Goal: Use online tool/utility: Use online tool/utility

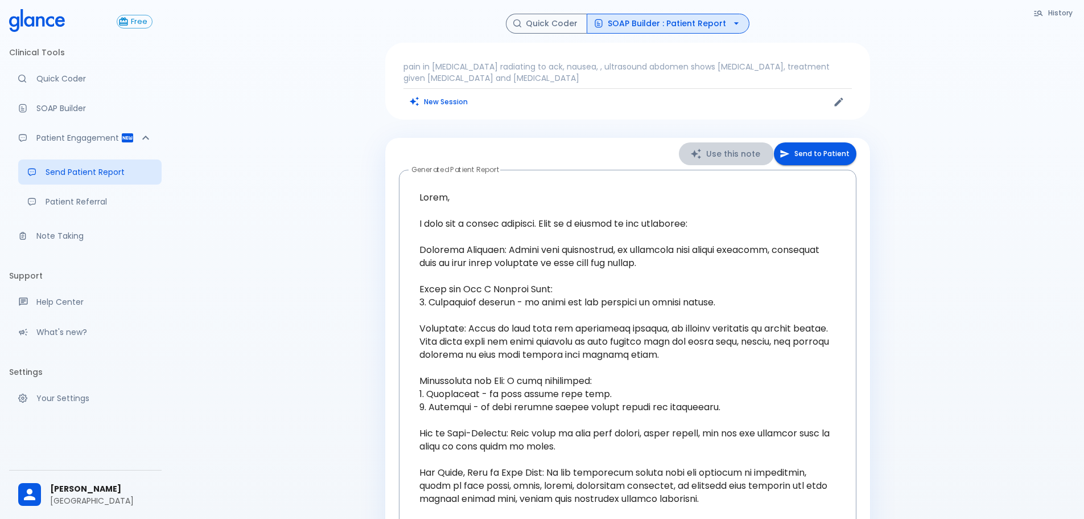
click at [731, 155] on button "Use this note" at bounding box center [726, 153] width 95 height 23
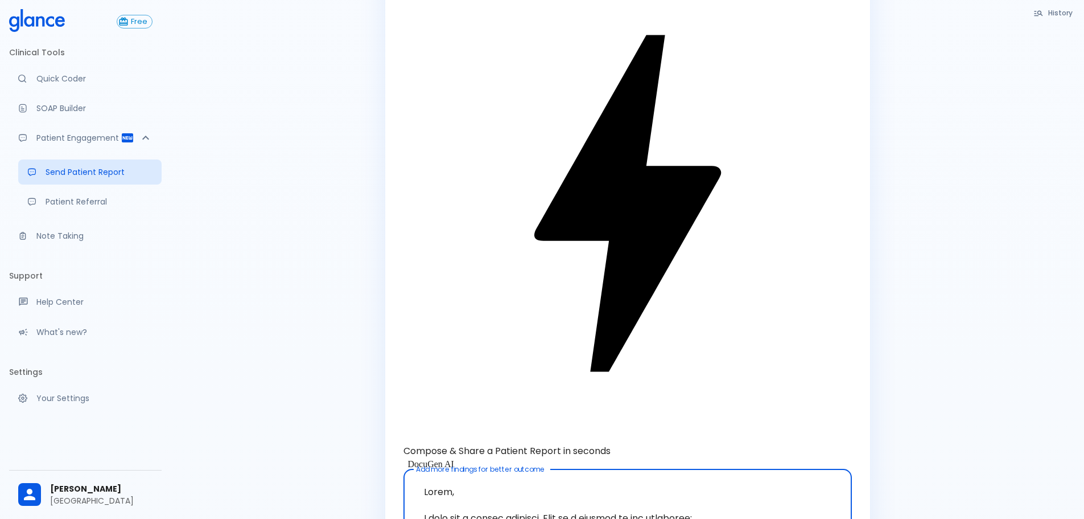
scroll to position [114, 0]
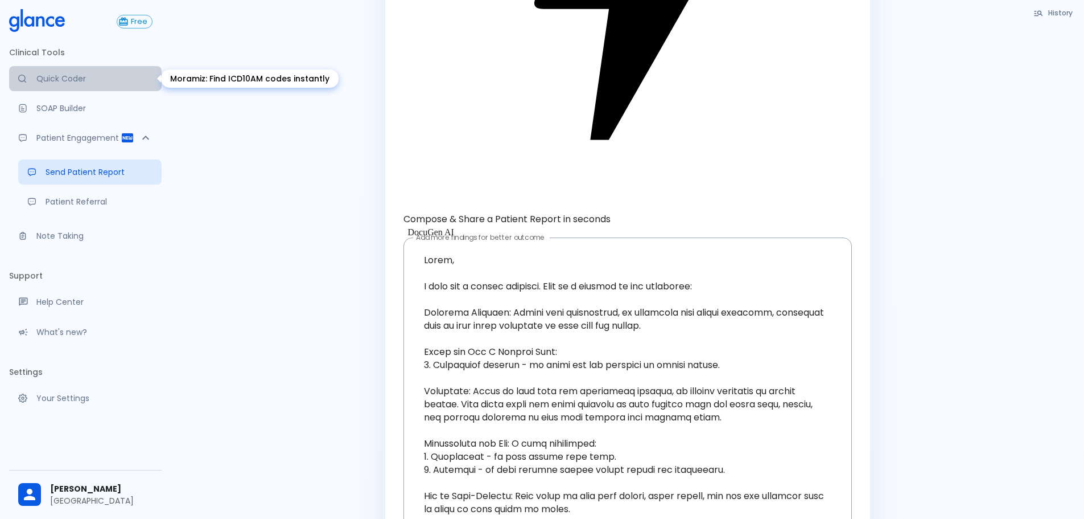
click at [91, 84] on p "Quick Coder" at bounding box center [94, 78] width 116 height 11
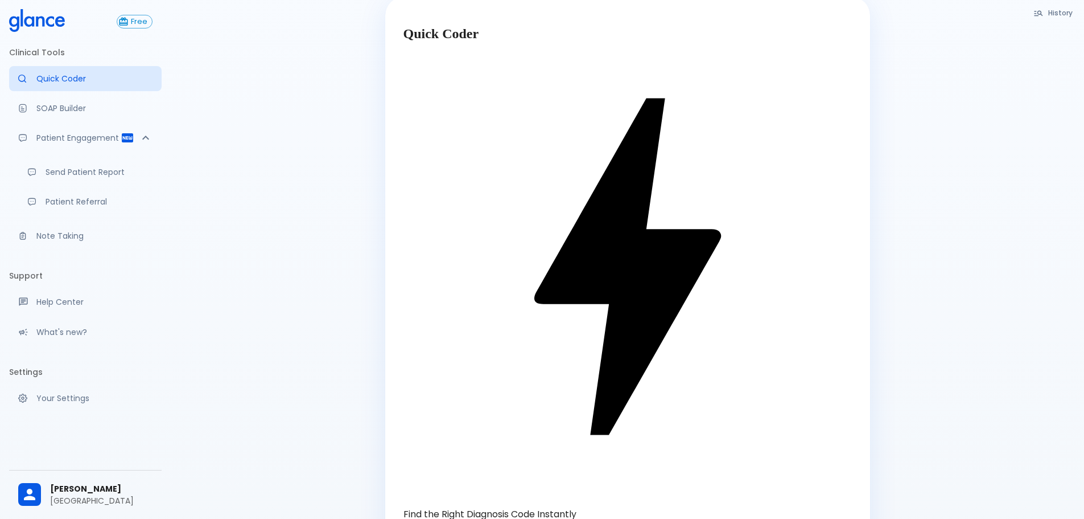
scroll to position [38, 0]
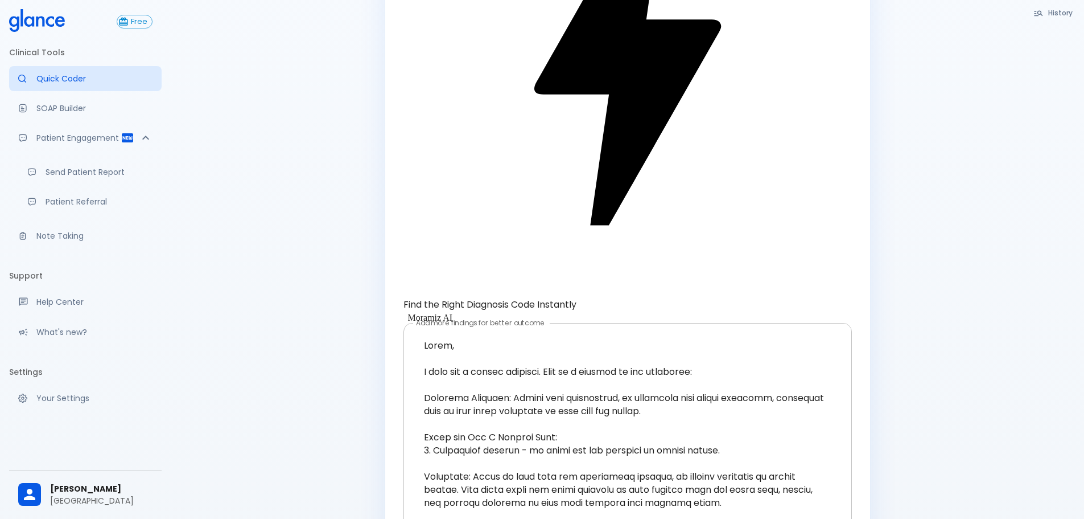
scroll to position [0, 0]
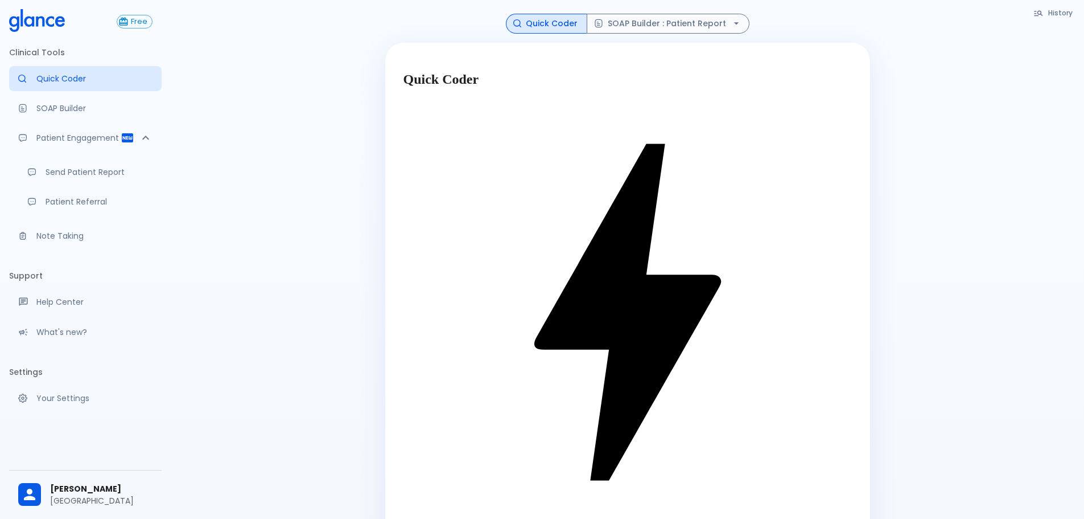
type textarea "62M, HTN, acute tearing [MEDICAL_DATA] to back, BP 170/95, asymmetric pulses, C…"
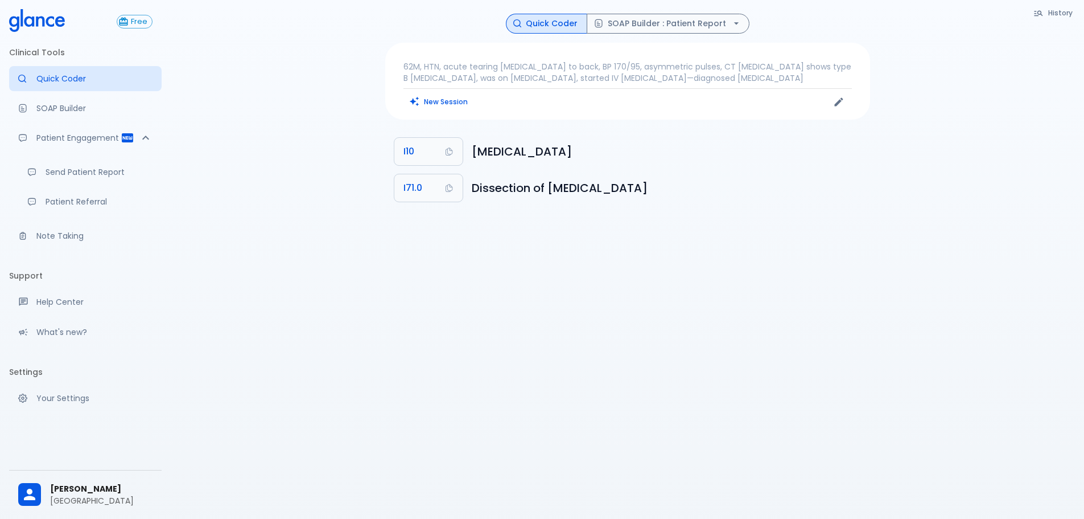
click at [772, 81] on p "62M, HTN, acute tearing [MEDICAL_DATA] to back, BP 170/95, asymmetric pulses, C…" at bounding box center [628, 72] width 449 height 23
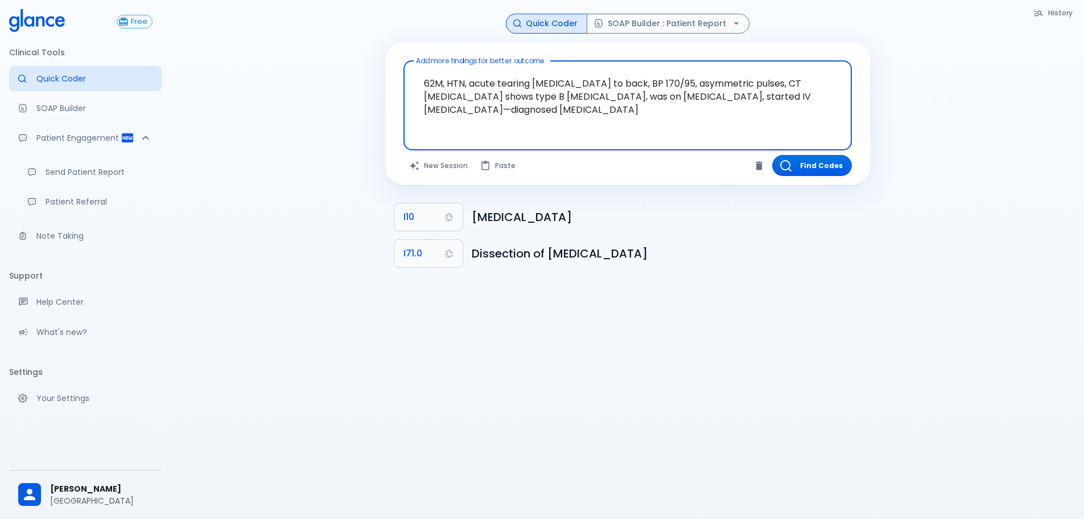
drag, startPoint x: 777, startPoint y: 113, endPoint x: 785, endPoint y: 113, distance: 8.6
click at [777, 114] on textarea "62M, HTN, acute tearing [MEDICAL_DATA] to back, BP 170/95, asymmetric pulses, C…" at bounding box center [628, 96] width 433 height 62
drag, startPoint x: 628, startPoint y: 120, endPoint x: 262, endPoint y: 73, distance: 369.0
click at [264, 73] on div "History Quick Coder SOAP Builder : Patient Report Add more findings for better …" at bounding box center [628, 273] width 914 height 546
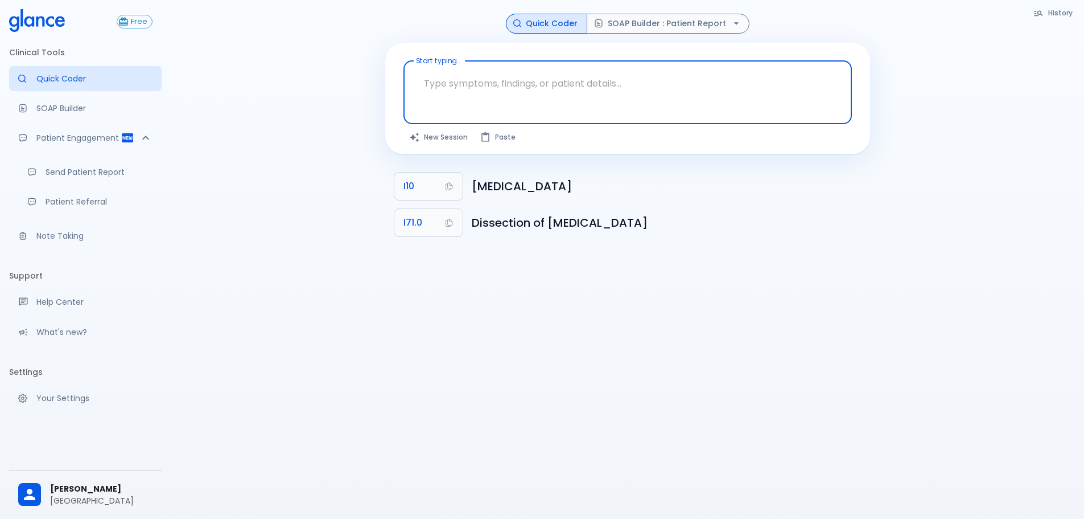
drag, startPoint x: 956, startPoint y: 331, endPoint x: 964, endPoint y: 326, distance: 9.5
click at [963, 333] on div "History Quick Coder SOAP Builder : Patient Report Start typing... x Start typin…" at bounding box center [628, 273] width 914 height 546
drag, startPoint x: 651, startPoint y: 81, endPoint x: 245, endPoint y: 112, distance: 407.1
click at [243, 114] on div "History Quick Coder SOAP Builder : Patient Report Start typing... x Start typin…" at bounding box center [628, 273] width 914 height 546
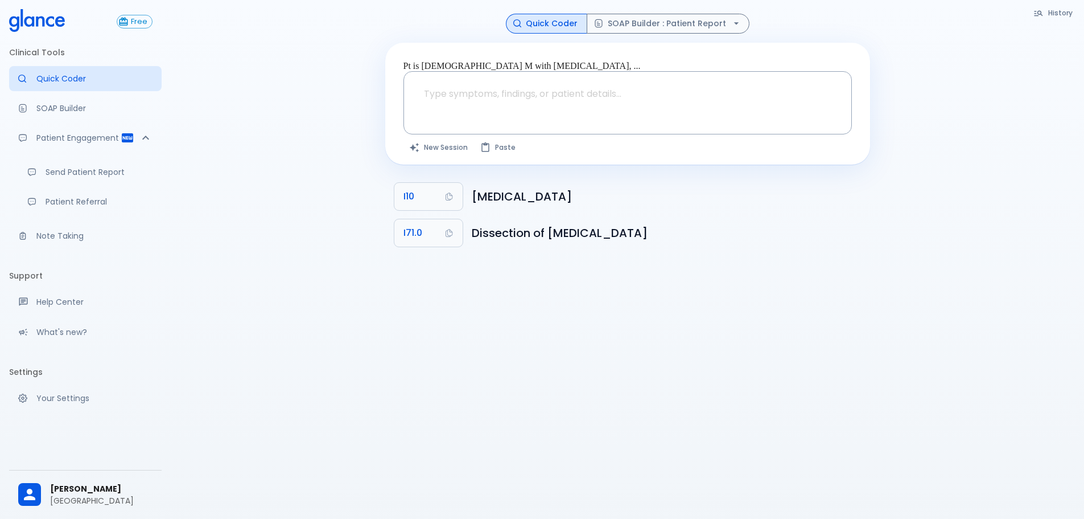
drag, startPoint x: 182, startPoint y: 91, endPoint x: 192, endPoint y: 101, distance: 14.1
click at [186, 98] on div "History Quick Coder SOAP Builder : Patient Report Pt is [DEMOGRAPHIC_DATA] M wi…" at bounding box center [628, 273] width 914 height 546
click at [192, 102] on div "History Quick Coder SOAP Builder : Patient Report Pt is [DEMOGRAPHIC_DATA] M wi…" at bounding box center [628, 273] width 914 height 546
drag, startPoint x: 192, startPoint y: 102, endPoint x: 119, endPoint y: 98, distance: 73.5
click at [189, 104] on div "History Quick Coder SOAP Builder : Patient Report Pt is [DEMOGRAPHIC_DATA] M wi…" at bounding box center [628, 273] width 914 height 546
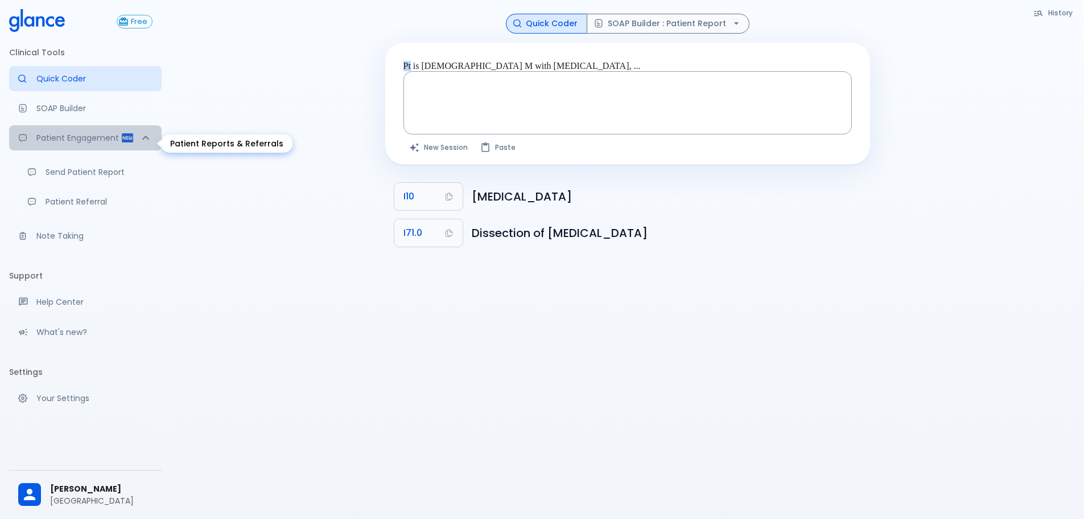
click at [134, 150] on div "Patient Engagement" at bounding box center [85, 137] width 153 height 25
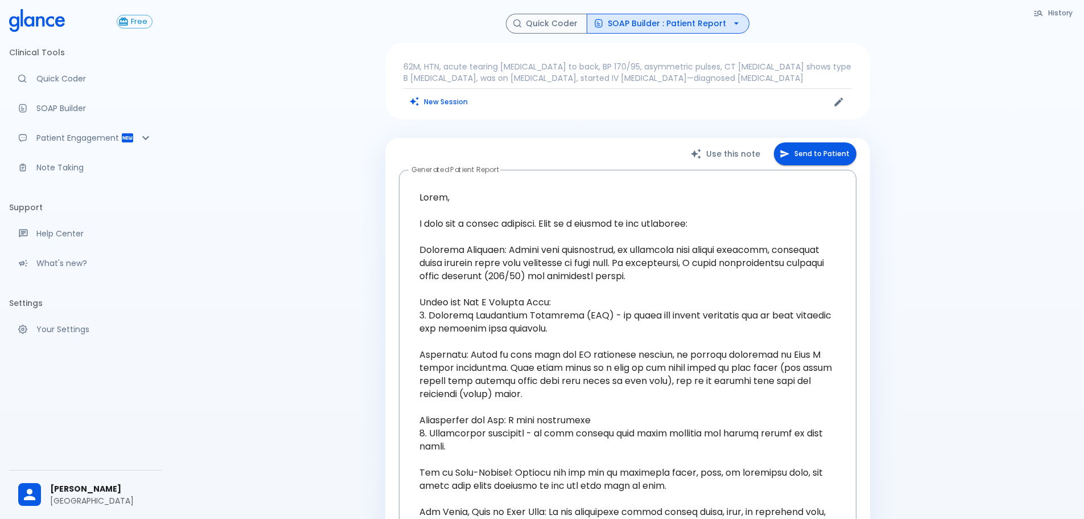
click at [712, 72] on p "62M, HTN, acute tearing [MEDICAL_DATA] to back, BP 170/95, asymmetric pulses, C…" at bounding box center [628, 72] width 449 height 23
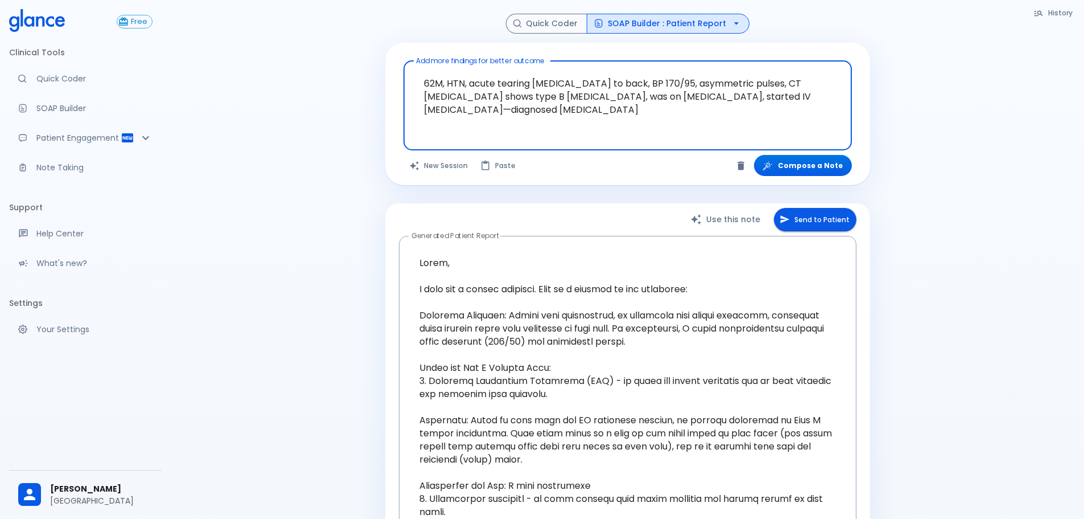
drag, startPoint x: 800, startPoint y: 120, endPoint x: 381, endPoint y: -22, distance: 442.3
click at [381, 0] on html "↧ pull to refresh ↧ Free Clinical Tools Quick Coder SOAP Builder Patient Engage…" at bounding box center [542, 438] width 1084 height 877
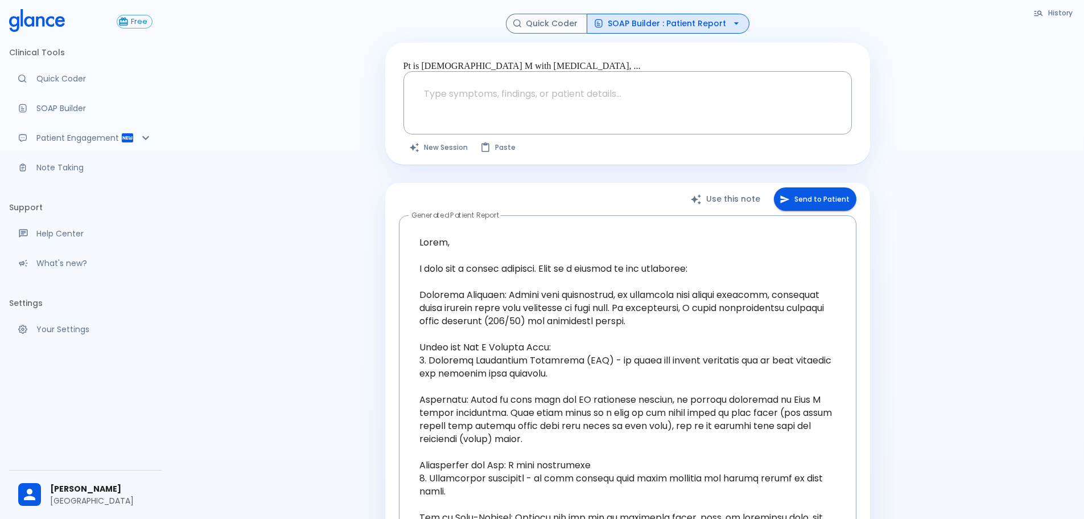
click at [341, 126] on div "History Quick Coder SOAP Builder : Patient Report Pt is [DEMOGRAPHIC_DATA] M wi…" at bounding box center [628, 428] width 914 height 857
